Goal: Information Seeking & Learning: Learn about a topic

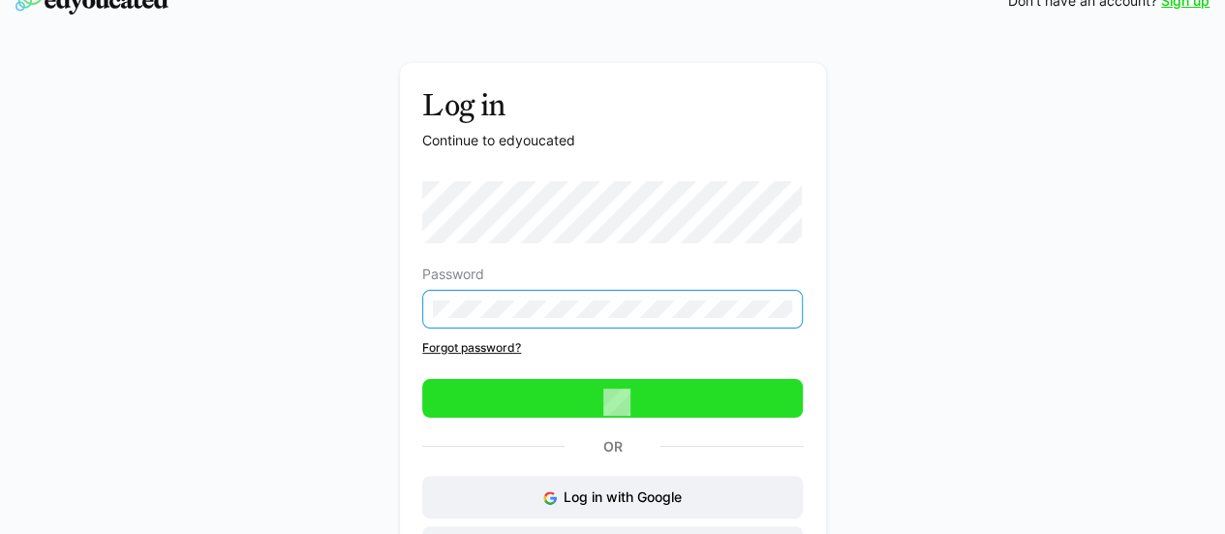
scroll to position [1, 0]
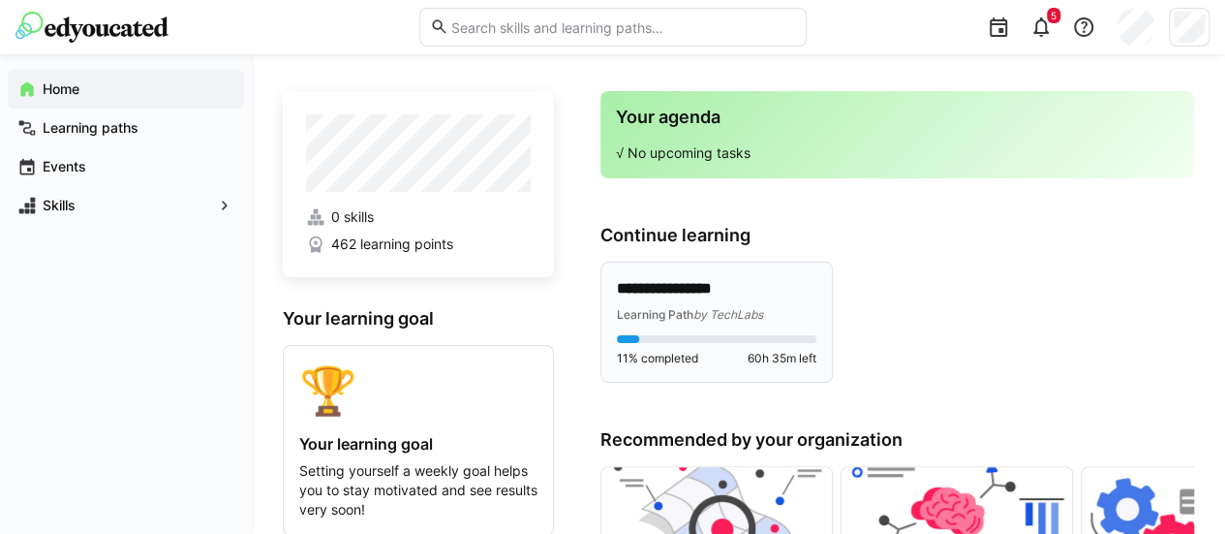
click at [709, 276] on div "**********" at bounding box center [716, 321] width 230 height 119
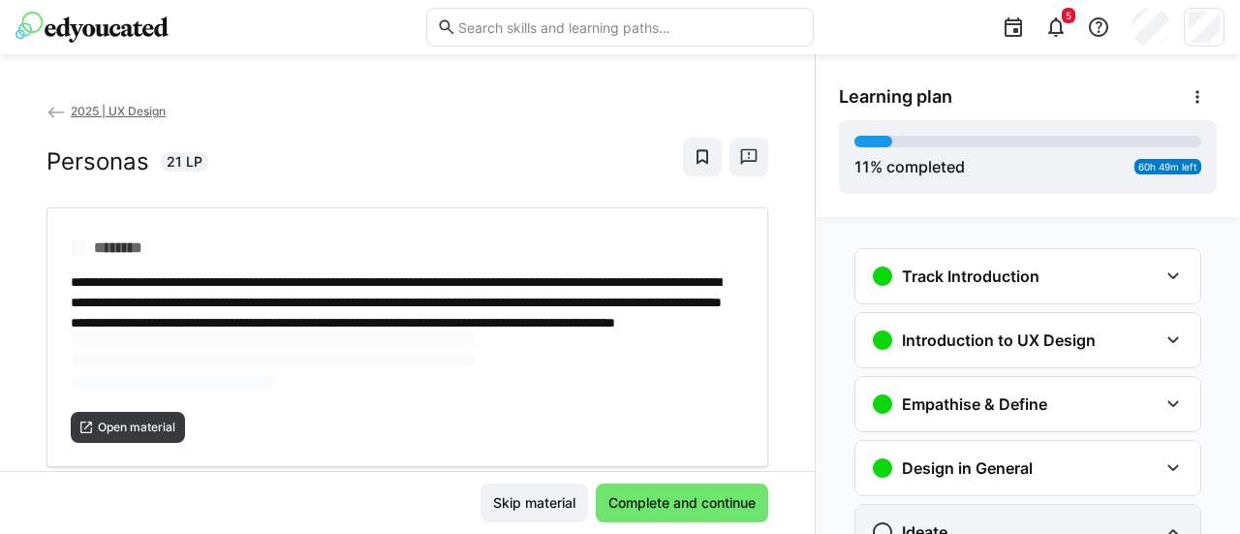
scroll to position [284, 0]
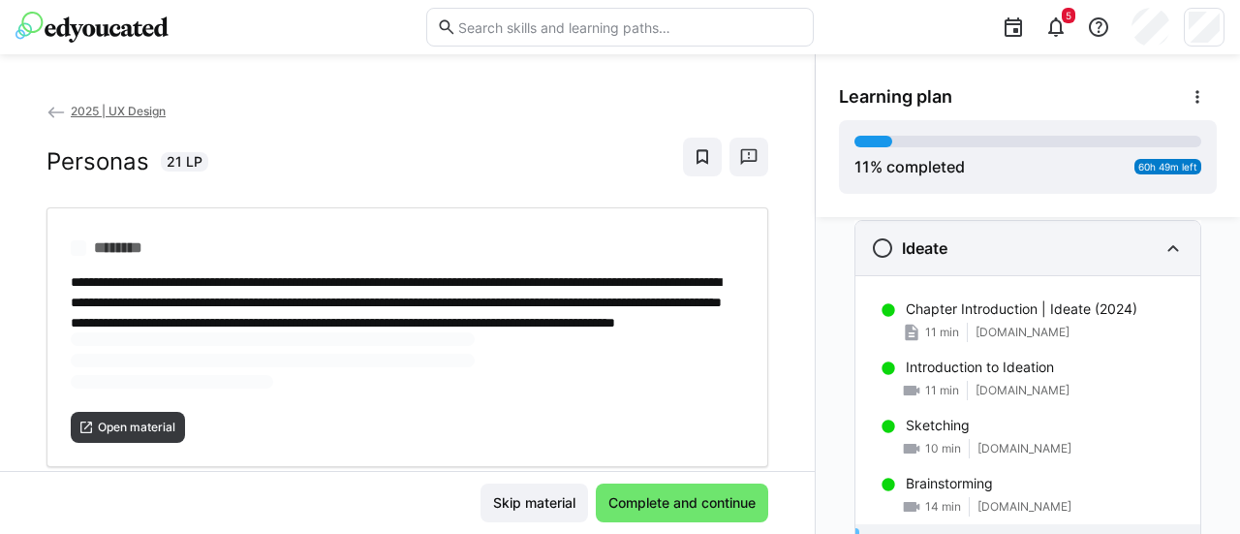
click at [1048, 256] on div "Ideate" at bounding box center [1014, 247] width 287 height 23
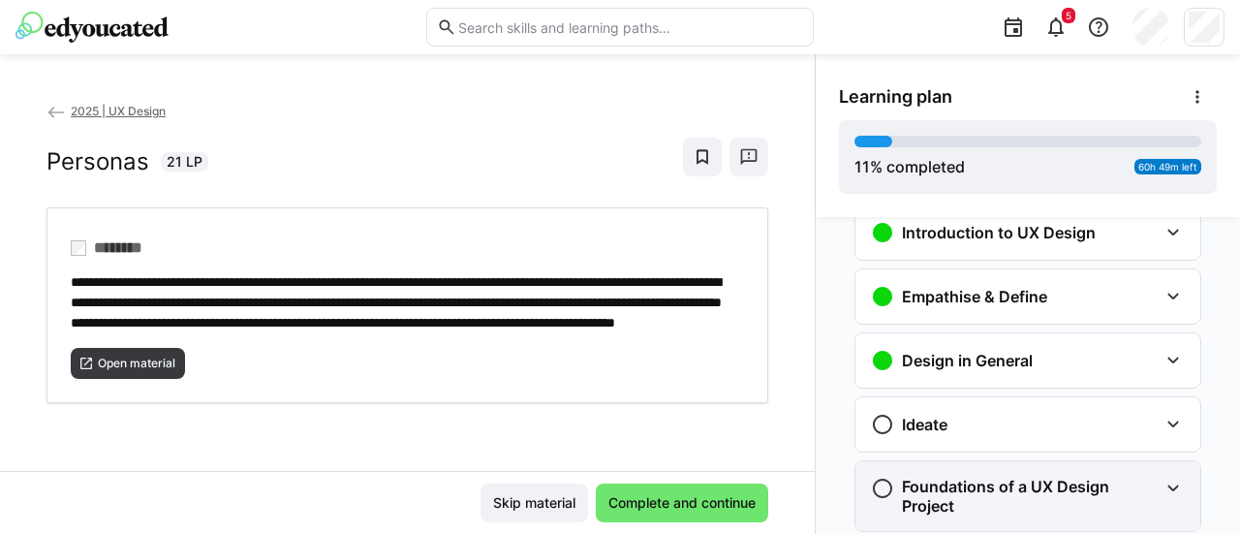
scroll to position [108, 0]
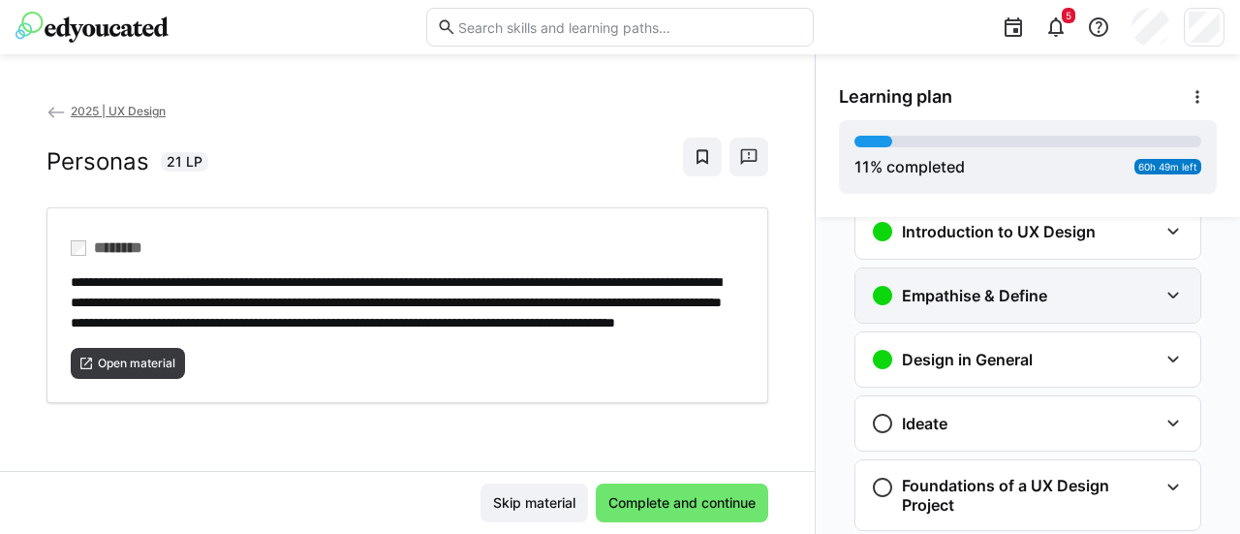
click at [1046, 284] on div "Empathise & Define" at bounding box center [1014, 295] width 287 height 23
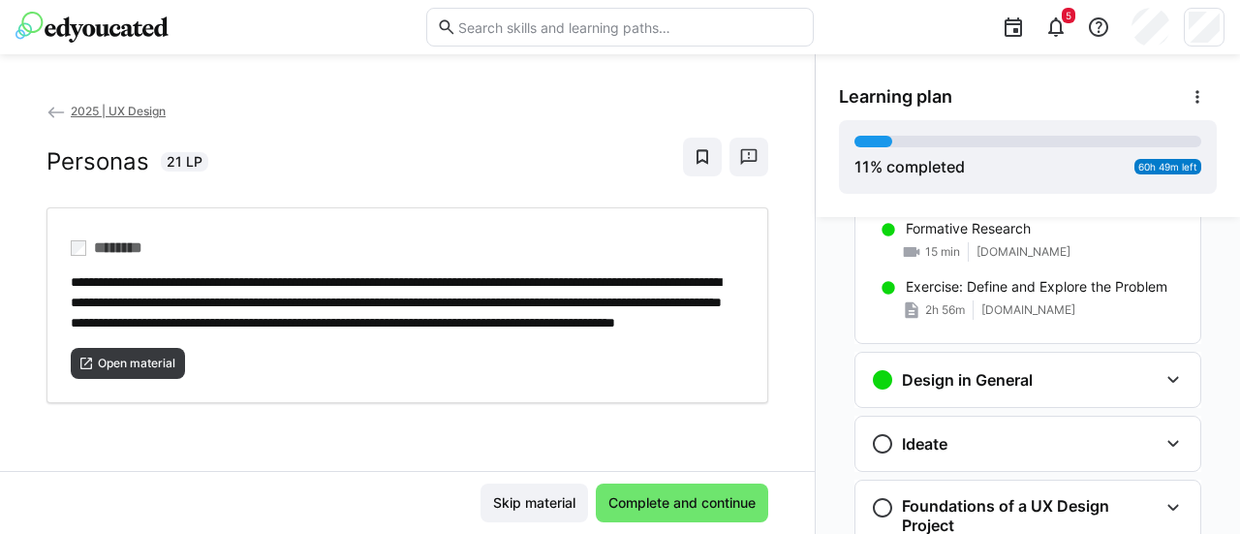
scroll to position [501, 0]
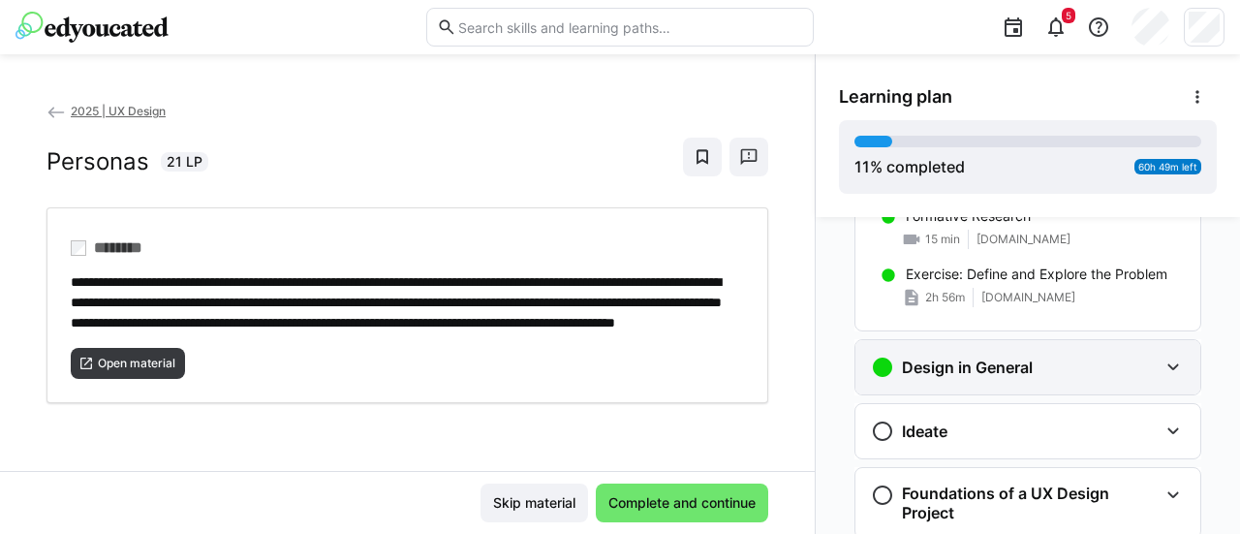
click at [1071, 367] on div "Design in General" at bounding box center [1014, 366] width 287 height 23
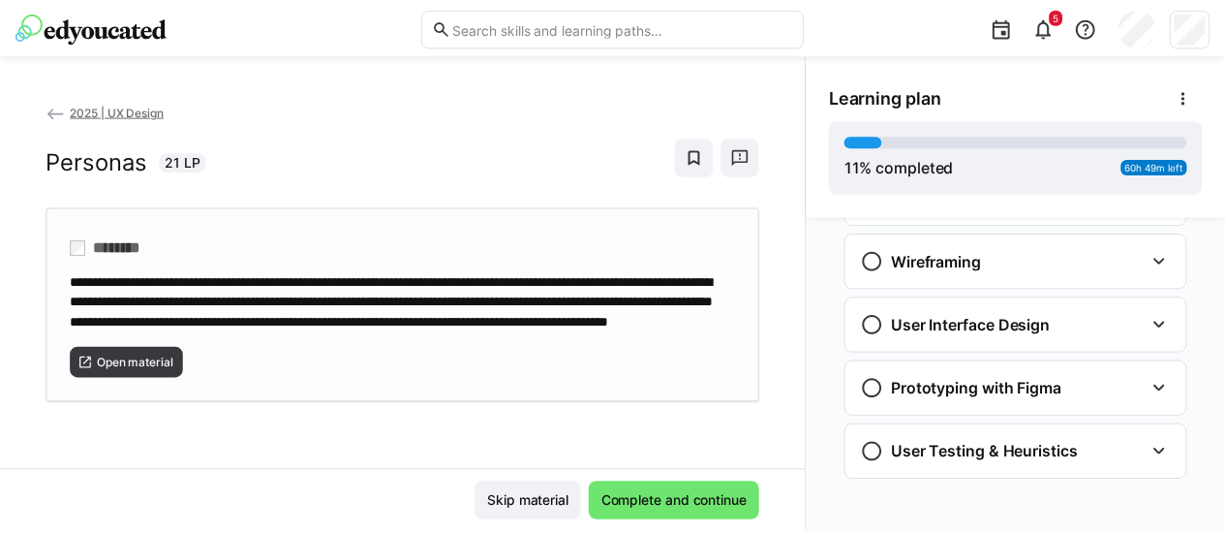
scroll to position [0, 0]
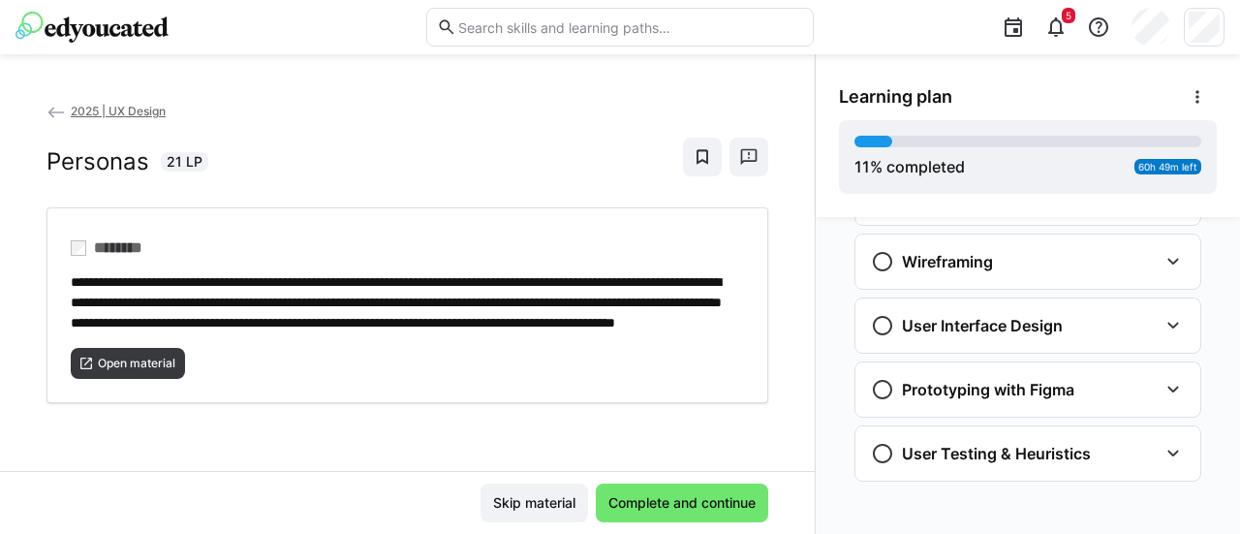
click at [71, 109] on span "2025 | UX Design" at bounding box center [118, 111] width 95 height 15
